Goal: Find specific page/section: Find specific page/section

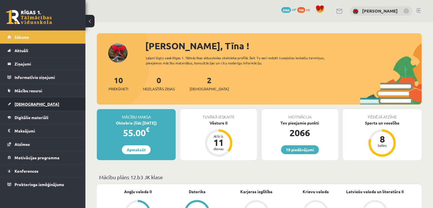
click at [24, 108] on link "[DEMOGRAPHIC_DATA]" at bounding box center [42, 103] width 71 height 13
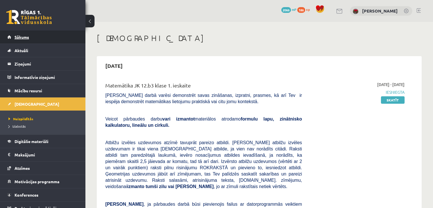
click at [56, 37] on link "Sākums" at bounding box center [42, 36] width 71 height 13
